Goal: Check status: Check status

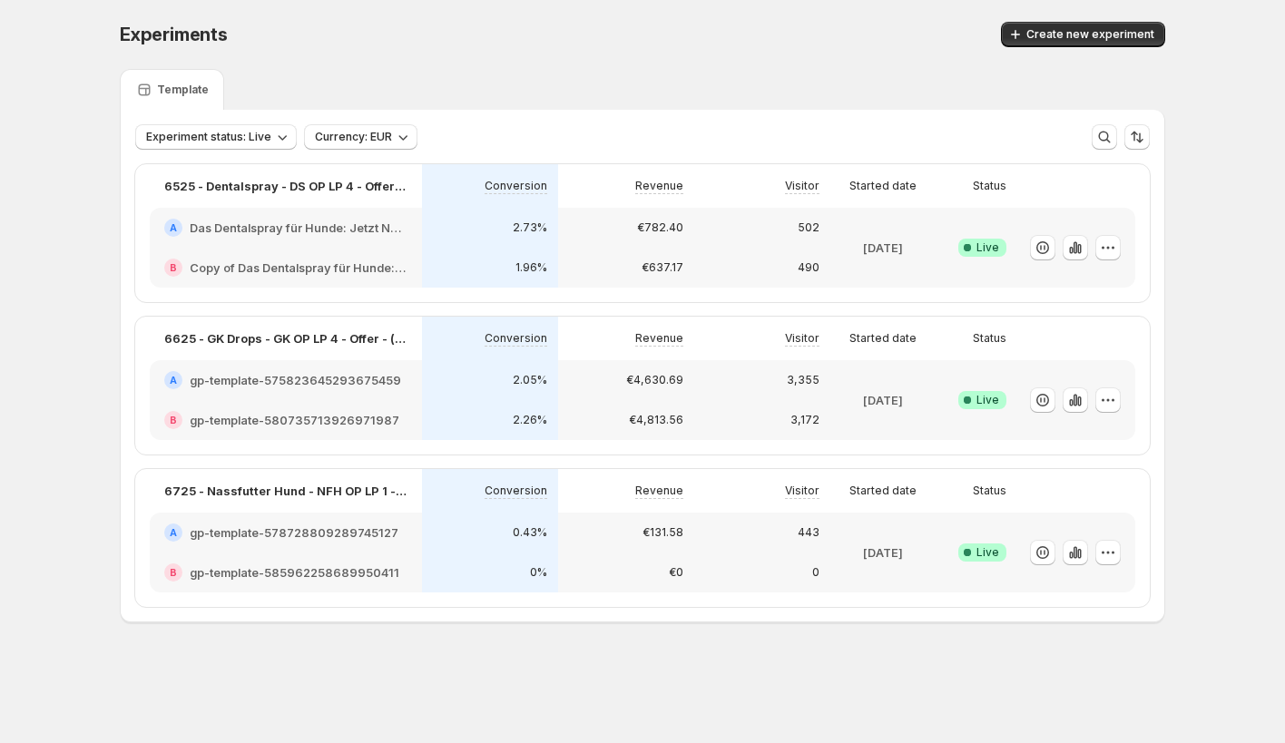
click at [333, 231] on h2 "Das Dentalspray für Hunde: Jetzt Neukunden Deal sichern!-v1" at bounding box center [299, 228] width 218 height 18
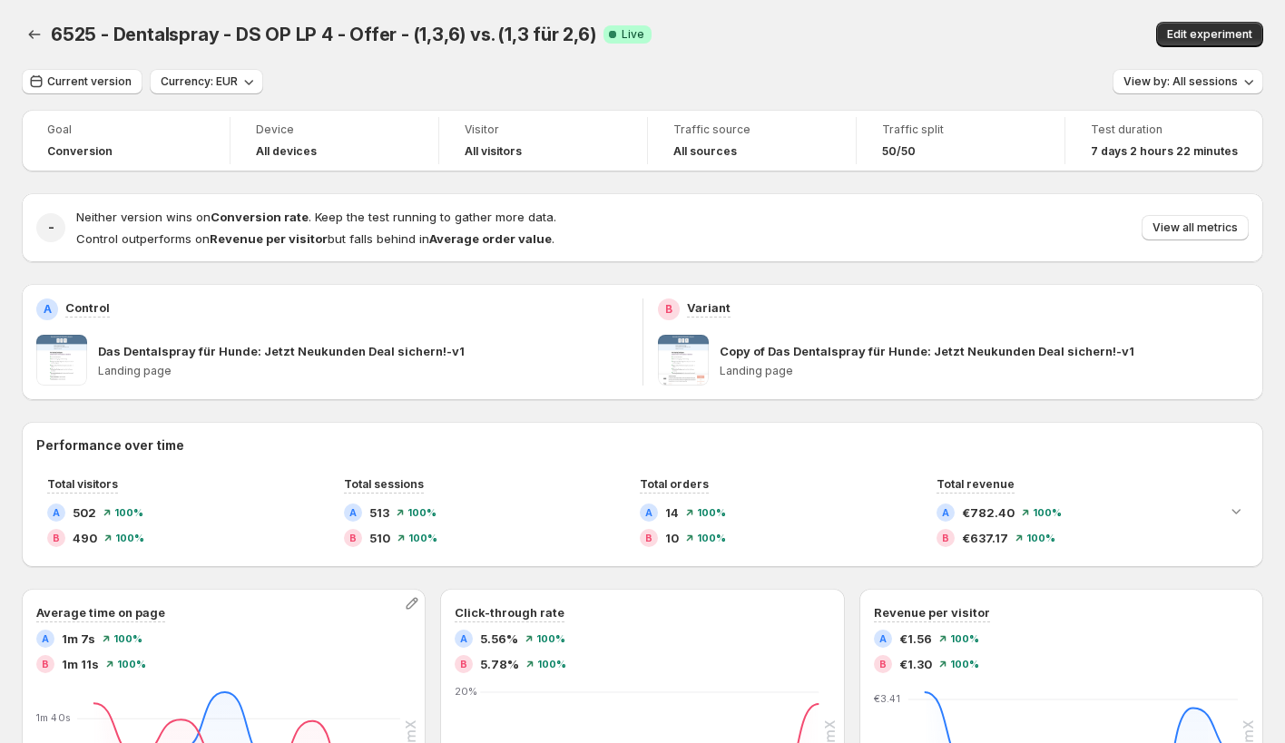
scroll to position [152, 0]
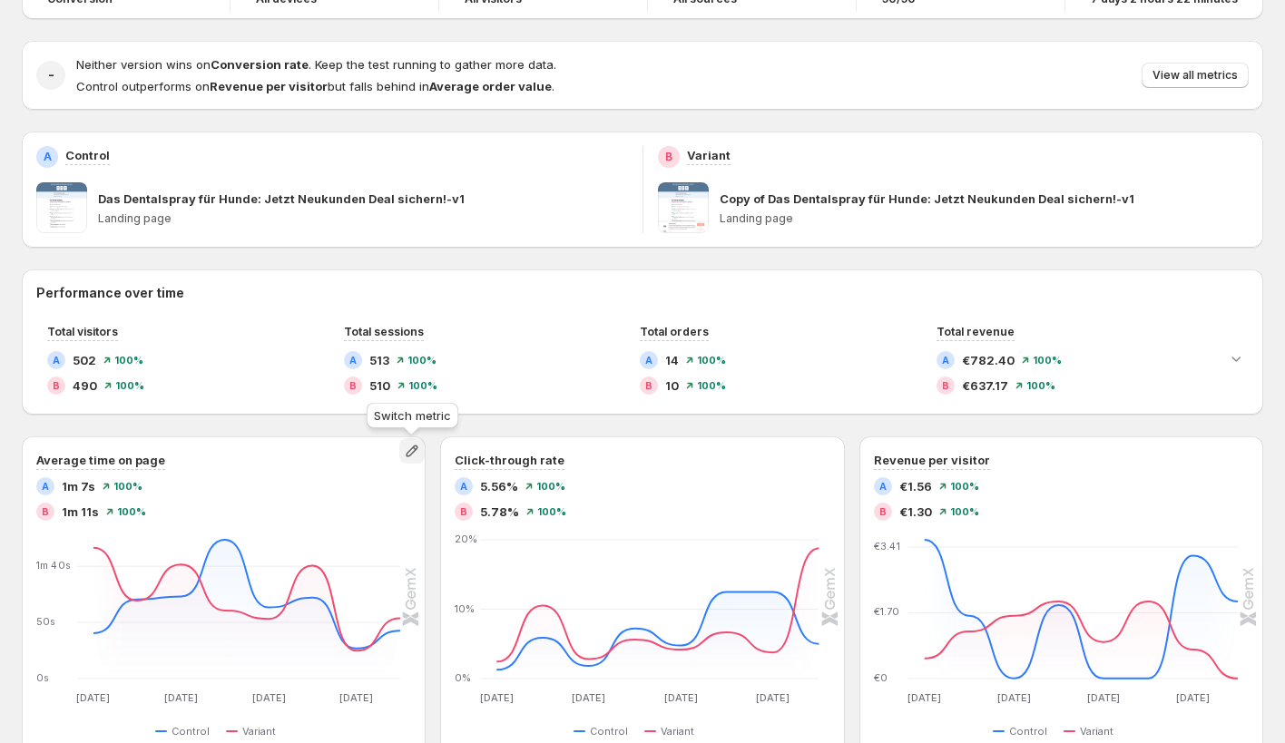
click at [411, 452] on icon "button" at bounding box center [412, 451] width 18 height 18
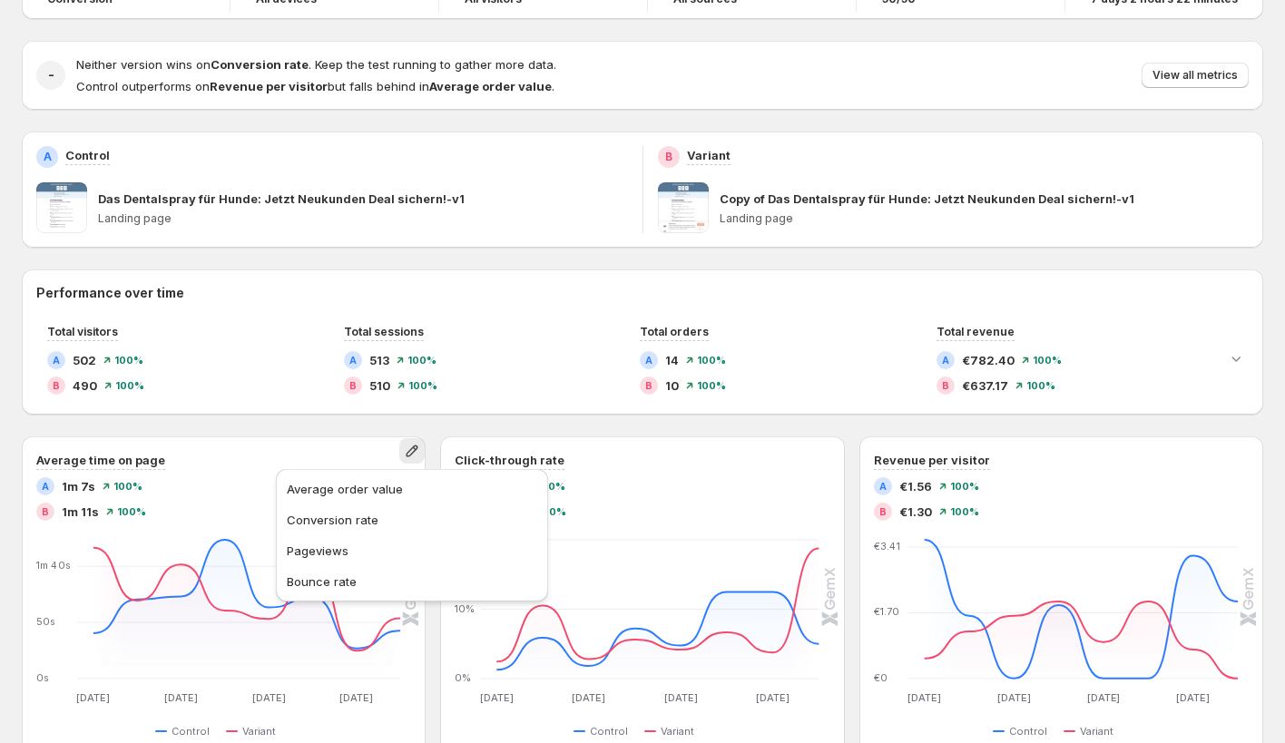
click at [442, 427] on div "Performance over time Total visitors A 502 100% B 490 100% Total sessions A 513…" at bounding box center [643, 702] width 1242 height 865
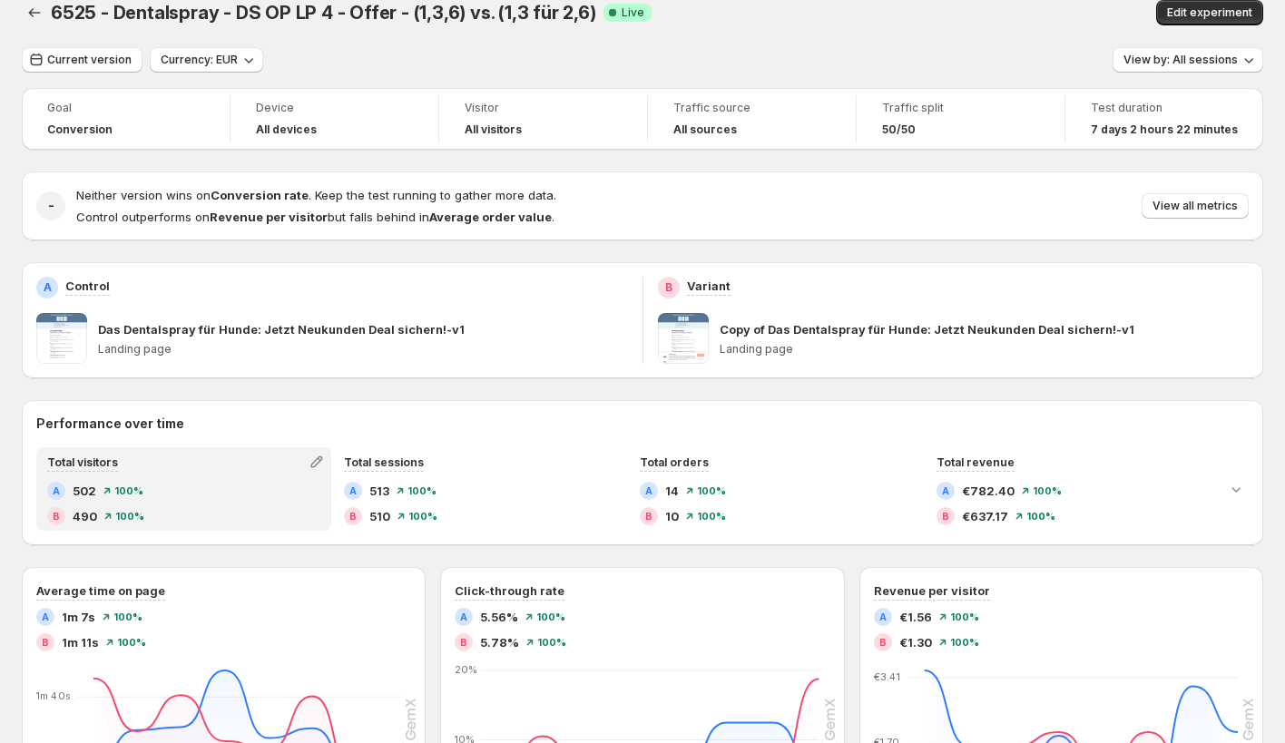
scroll to position [0, 0]
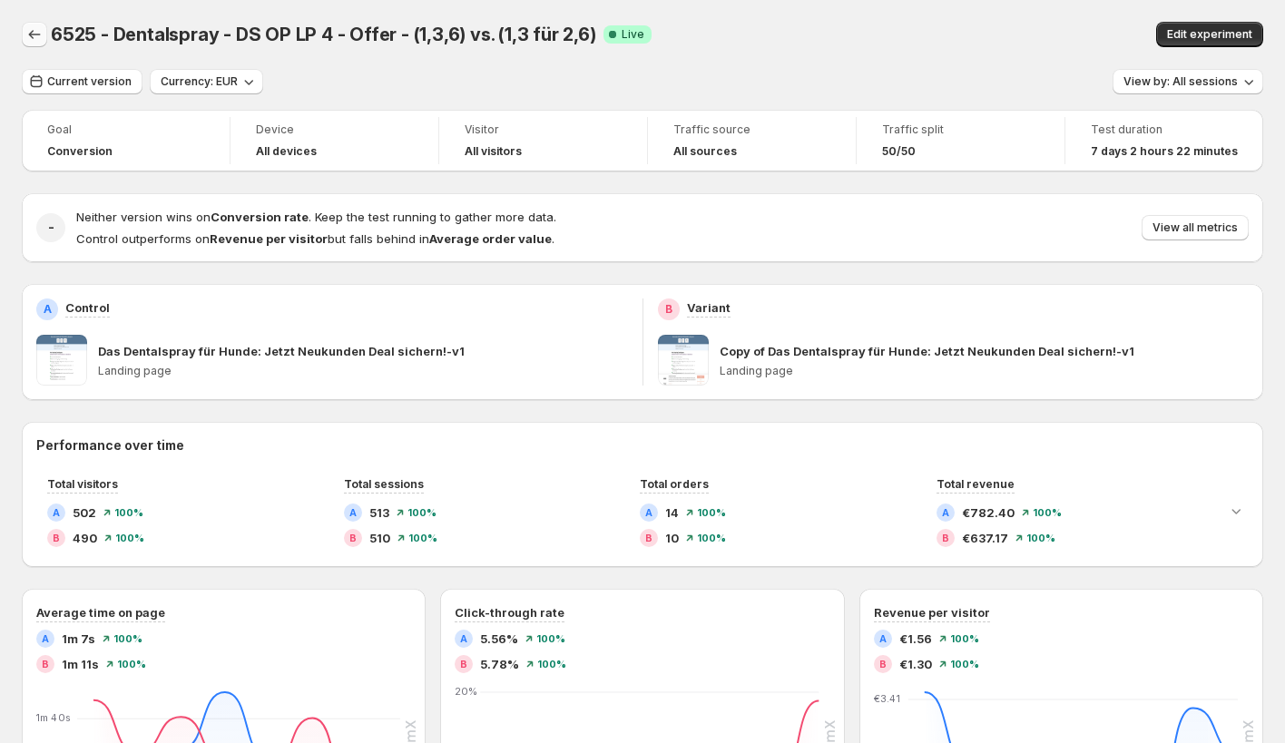
click at [32, 30] on icon "Back" at bounding box center [34, 34] width 18 height 18
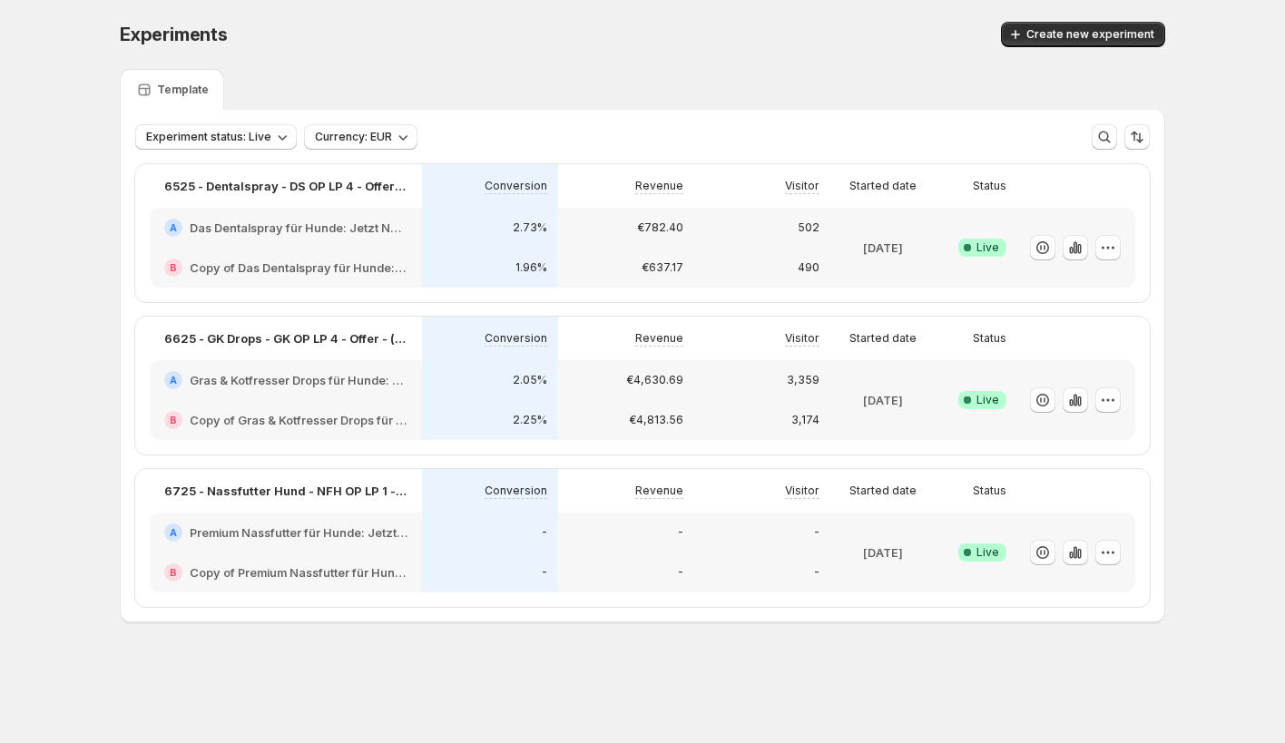
click at [300, 532] on h2 "Premium Nassfutter für Hunde: Jetzt Neukunden Deal sichern!" at bounding box center [299, 533] width 218 height 18
